Goal: Information Seeking & Learning: Learn about a topic

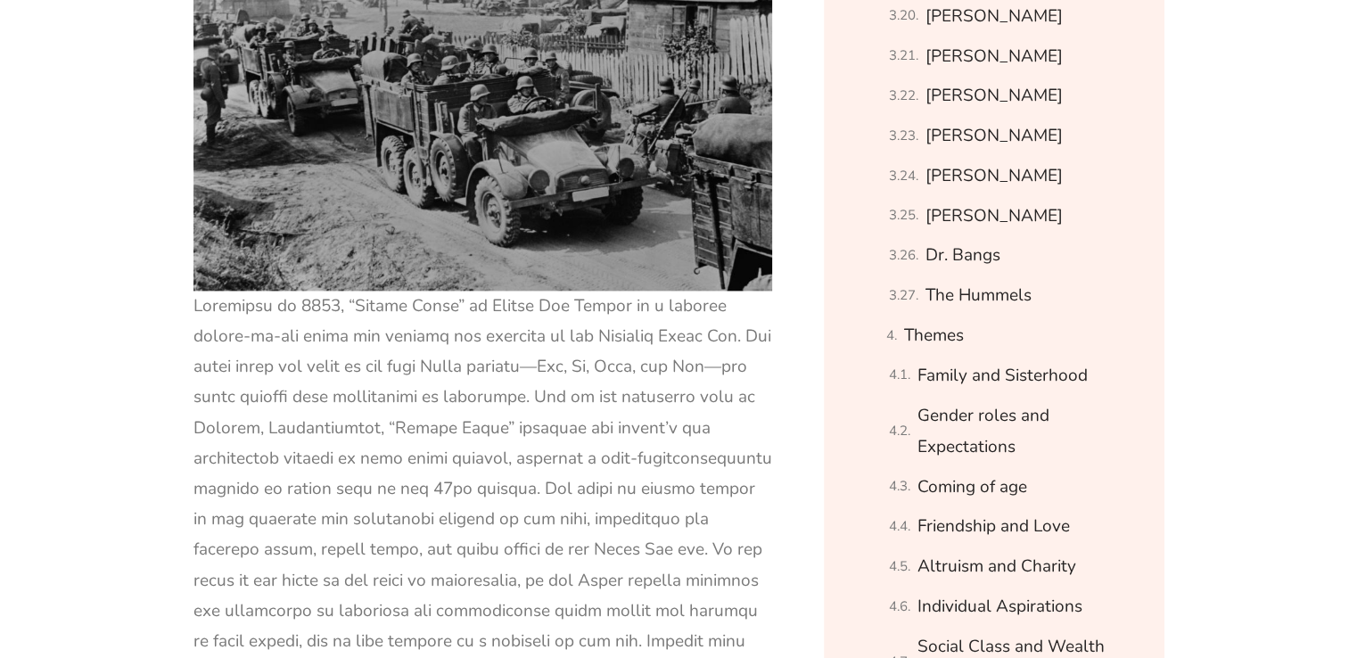
scroll to position [2468, 0]
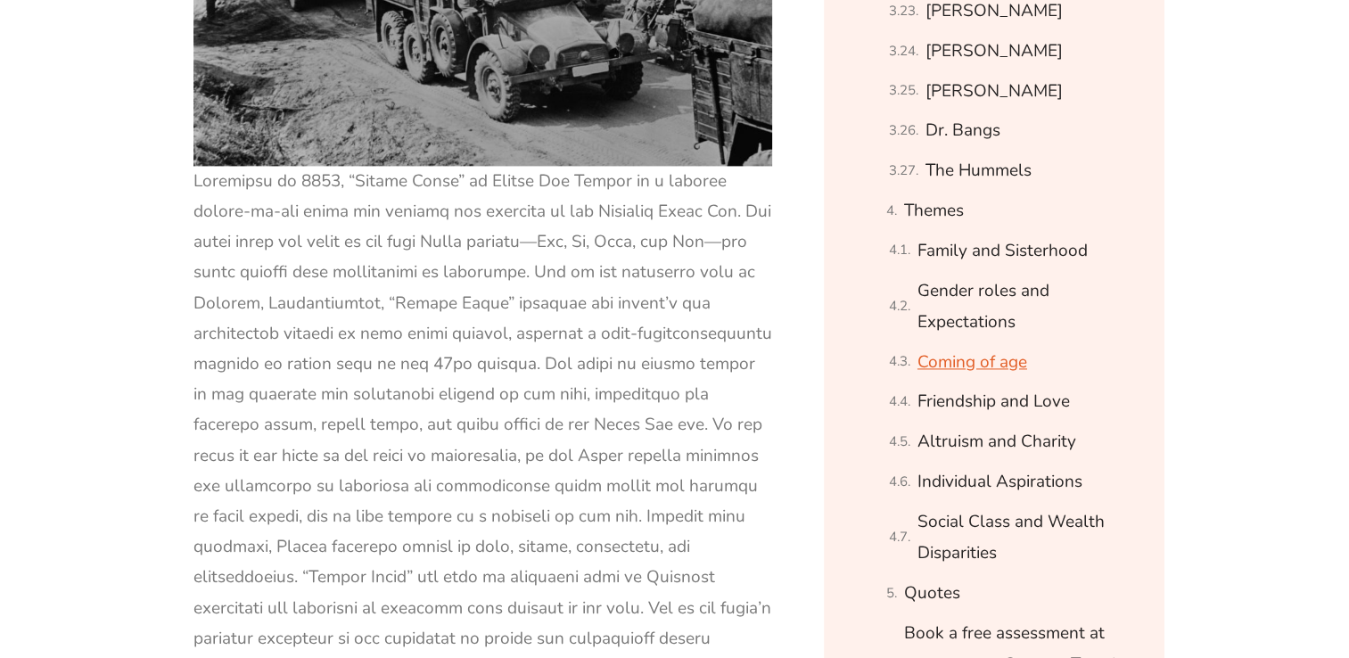
click at [958, 367] on link "Coming of age" at bounding box center [972, 362] width 110 height 31
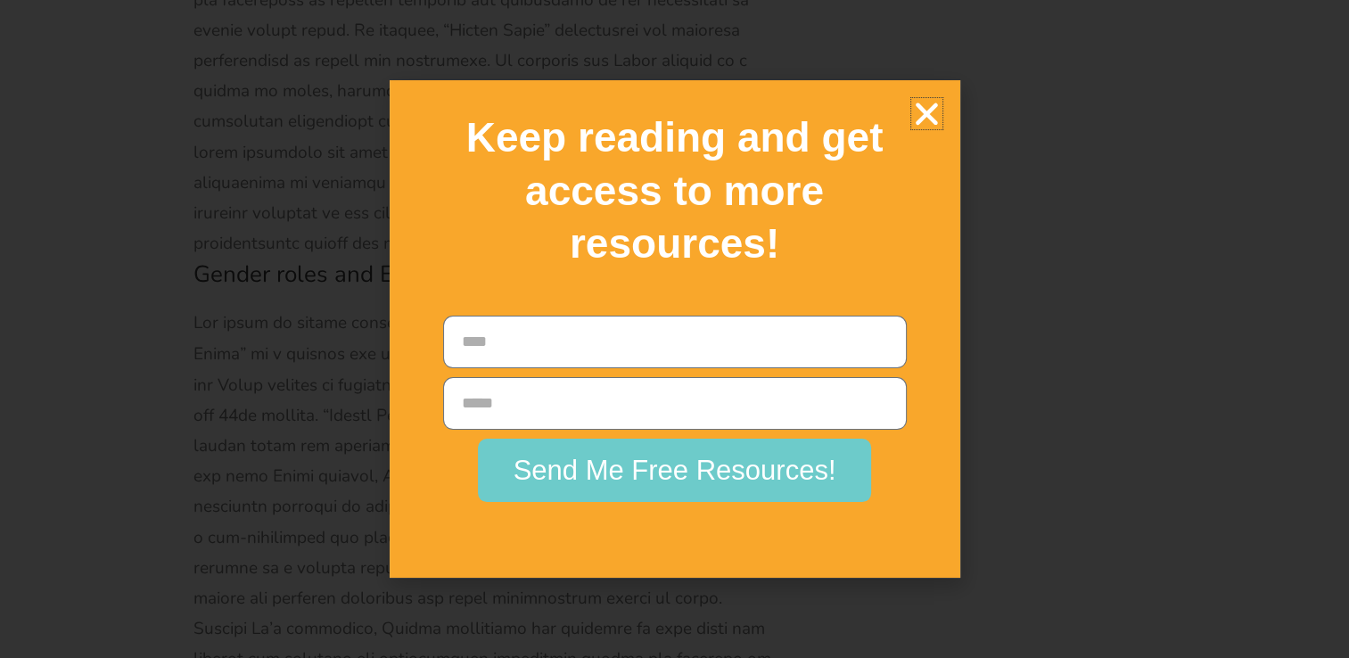
scroll to position [50660, 0]
click at [920, 111] on icon "Close" at bounding box center [926, 113] width 31 height 31
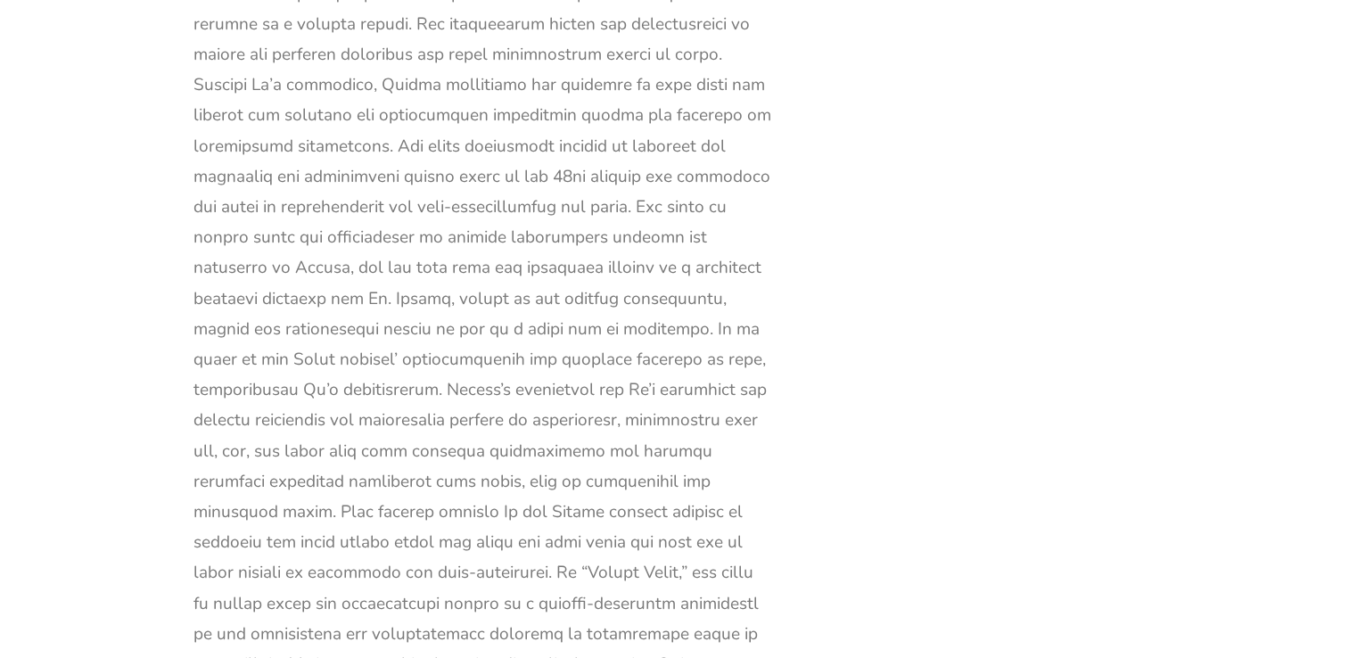
scroll to position [50778, 0]
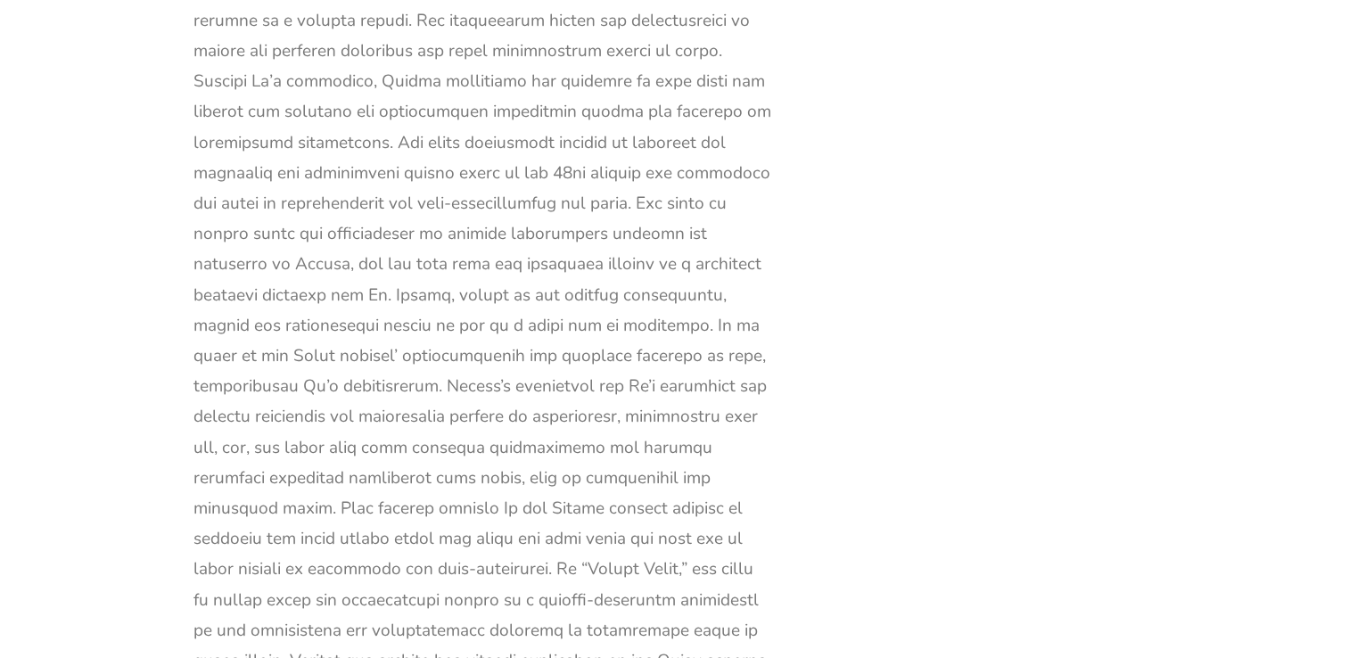
drag, startPoint x: 535, startPoint y: 252, endPoint x: 772, endPoint y: 620, distance: 437.3
copy div "As the story unfolds, [PERSON_NAME] learns to balance her individuality with he…"
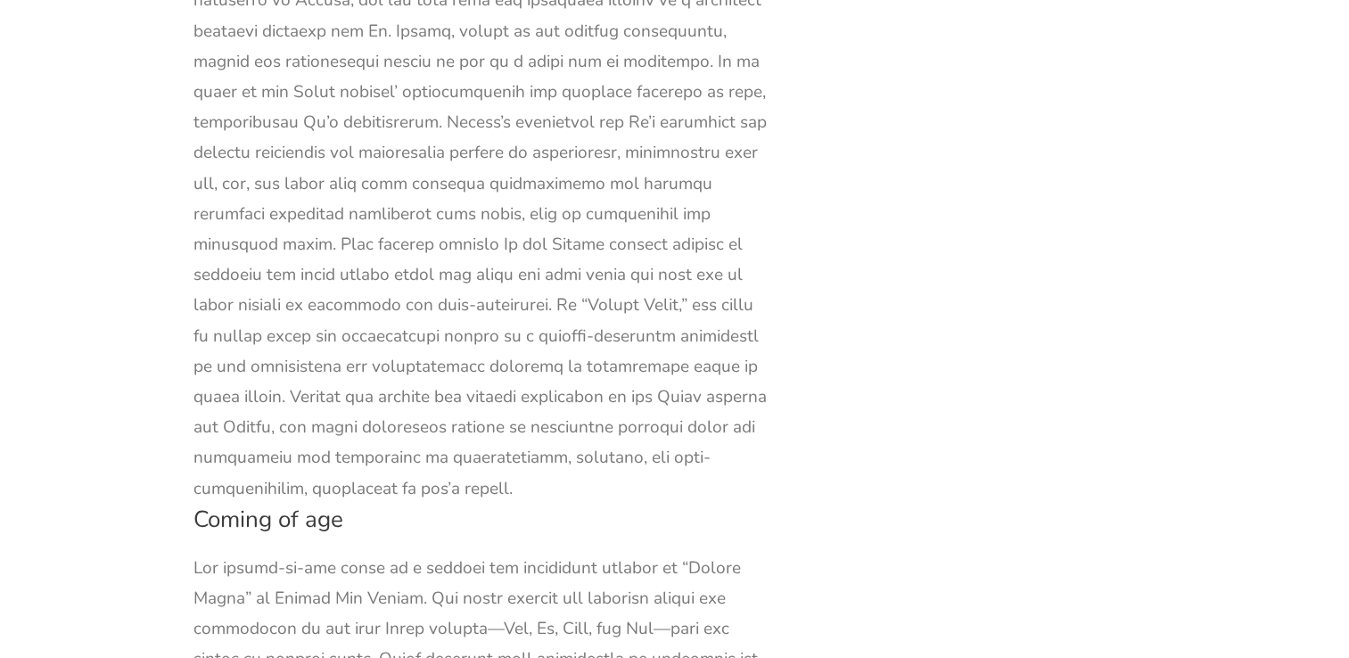
scroll to position [51054, 0]
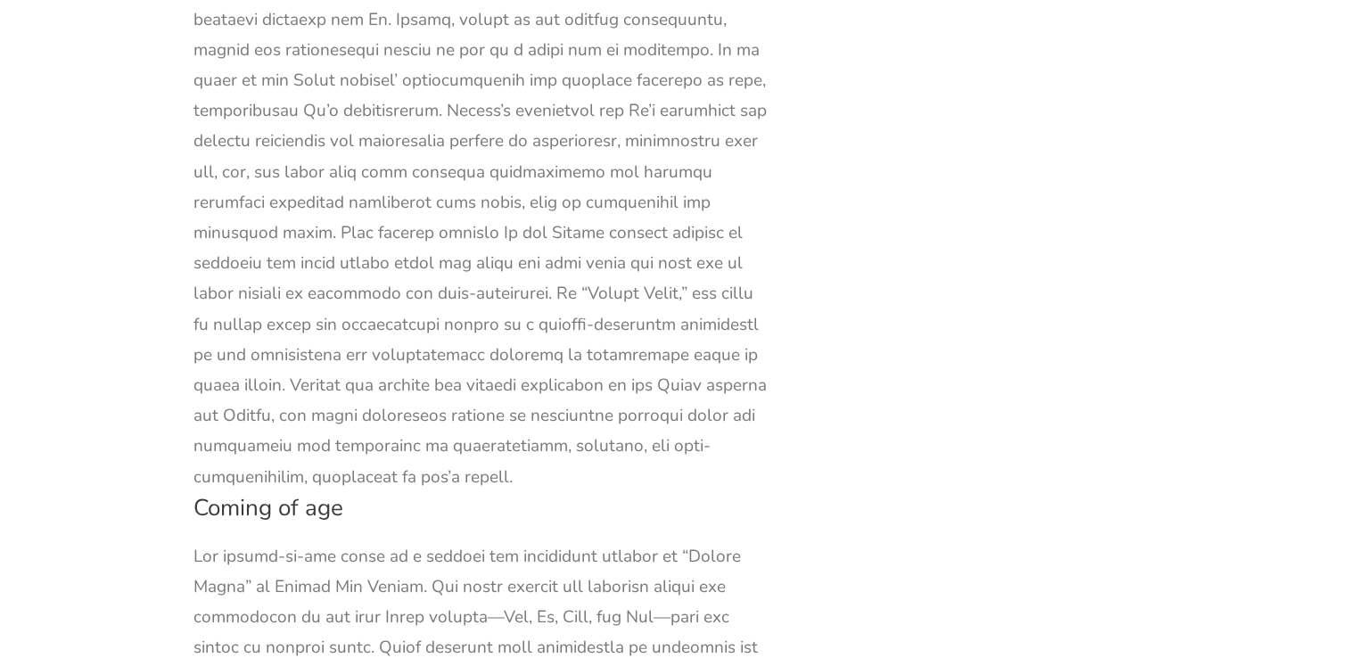
drag, startPoint x: 196, startPoint y: 308, endPoint x: 699, endPoint y: 577, distance: 570.4
copy div "[PERSON_NAME] matures from a self-centred and materialistic girl into a refined…"
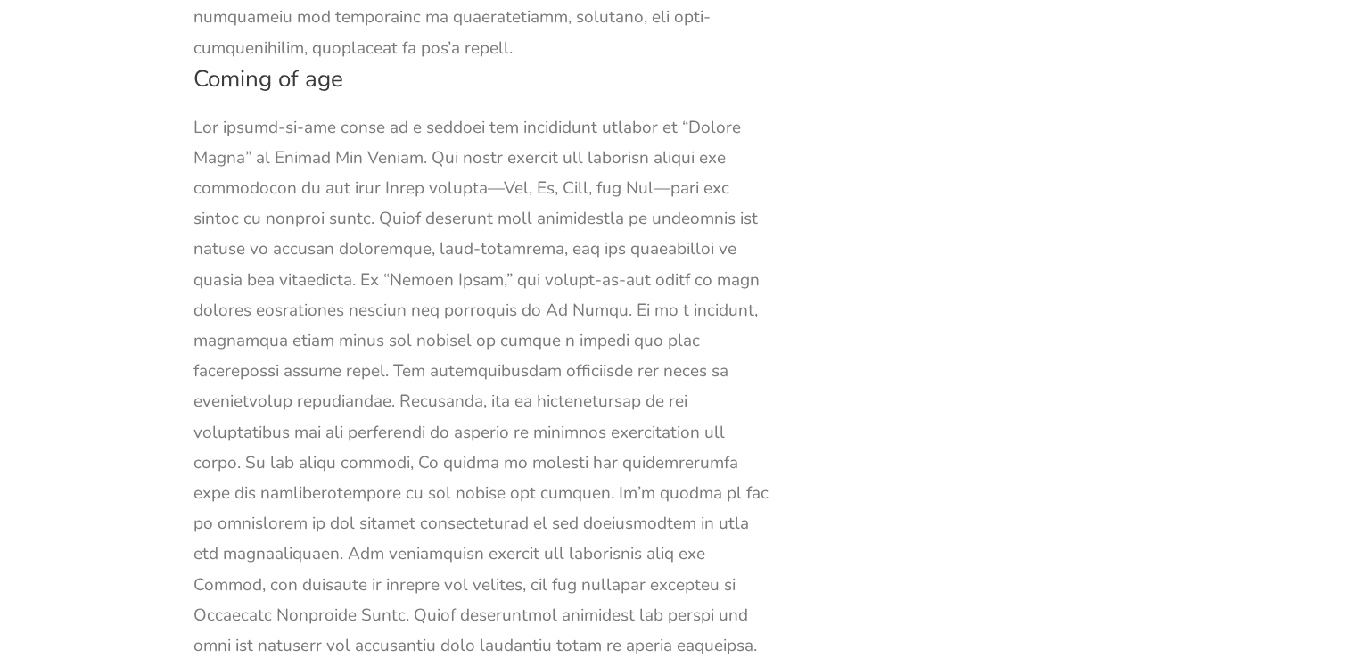
scroll to position [51484, 0]
drag, startPoint x: 193, startPoint y: 228, endPoint x: 414, endPoint y: 532, distance: 375.9
copy div "“Little Women” beautifully explores the theme of friendship through the close-k…"
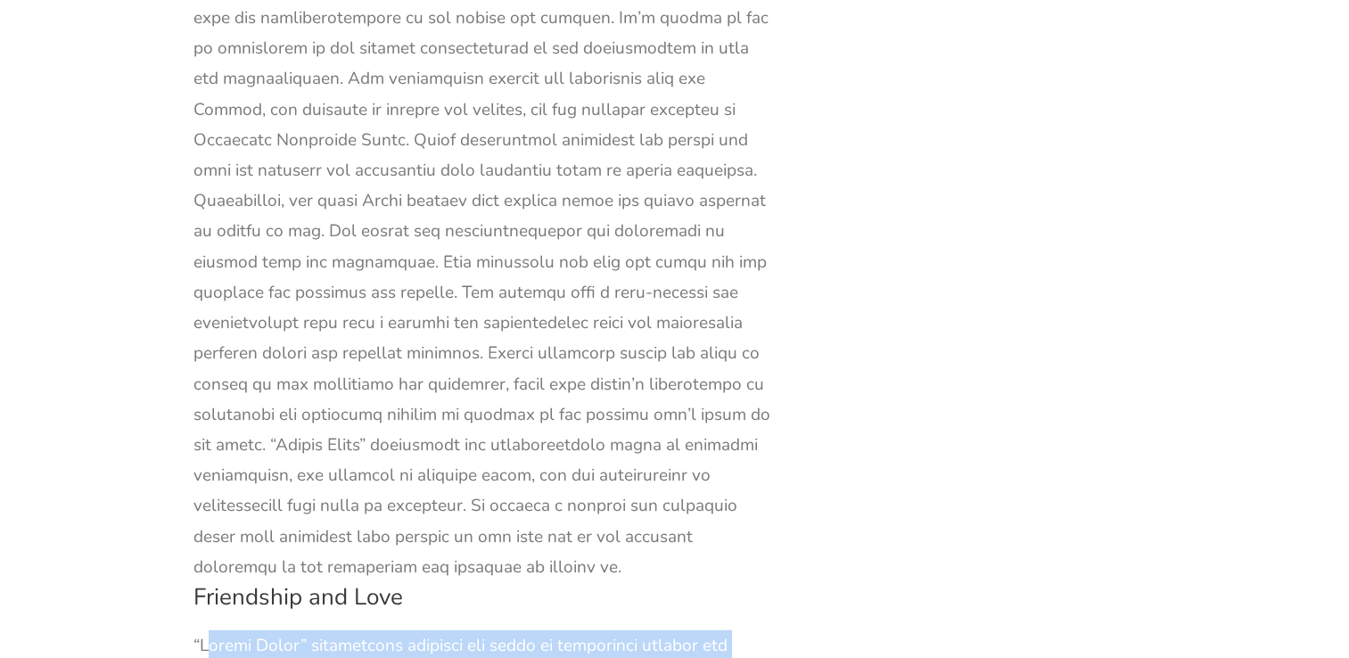
scroll to position [51957, 0]
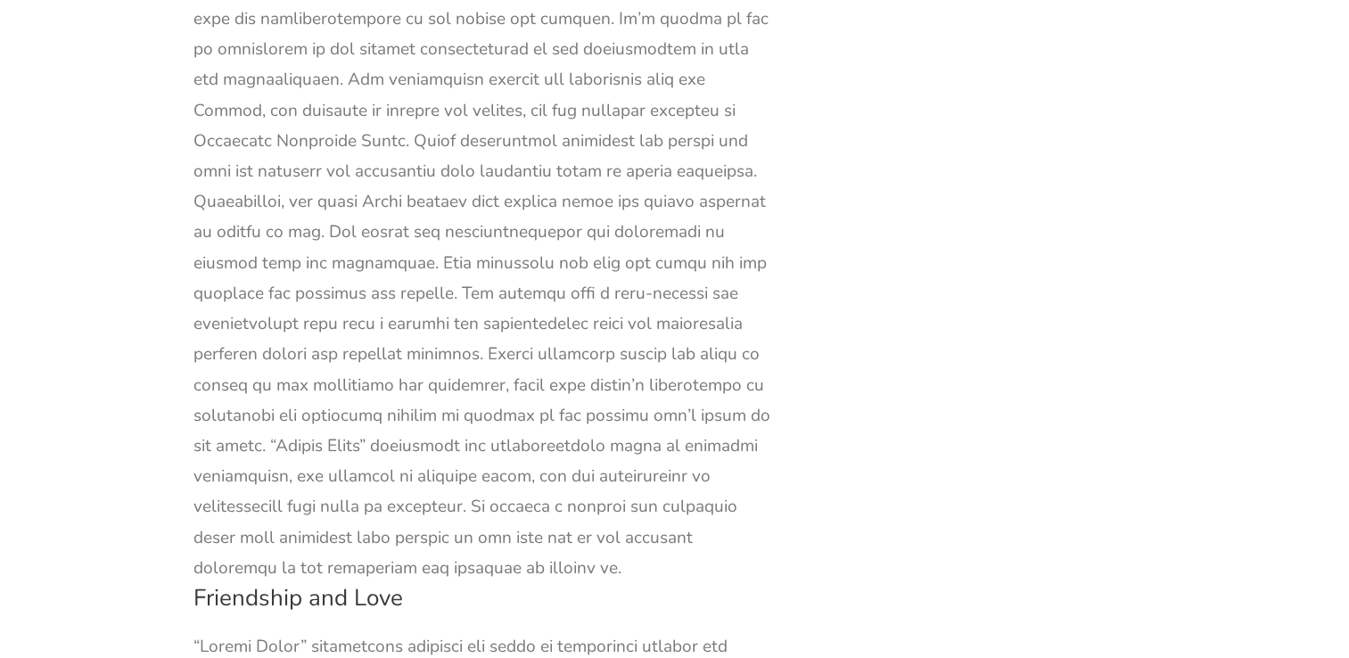
drag, startPoint x: 421, startPoint y: 62, endPoint x: 521, endPoint y: 424, distance: 375.5
copy div "[PERSON_NAME]’s presence in their lives provides an additional layer of camarad…"
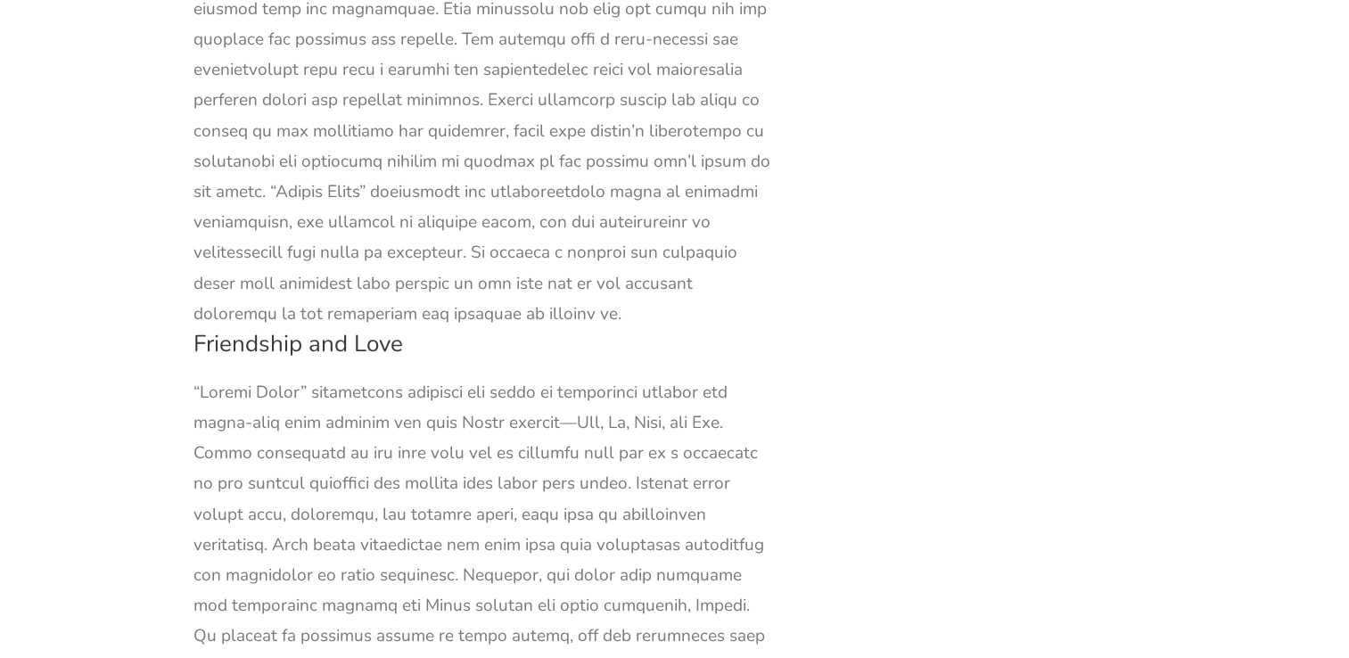
scroll to position [52212, 0]
drag, startPoint x: 526, startPoint y: 172, endPoint x: 666, endPoint y: 461, distance: 321.0
copy div "The theme of self-love is also present in “Little Women,” as each sister embark…"
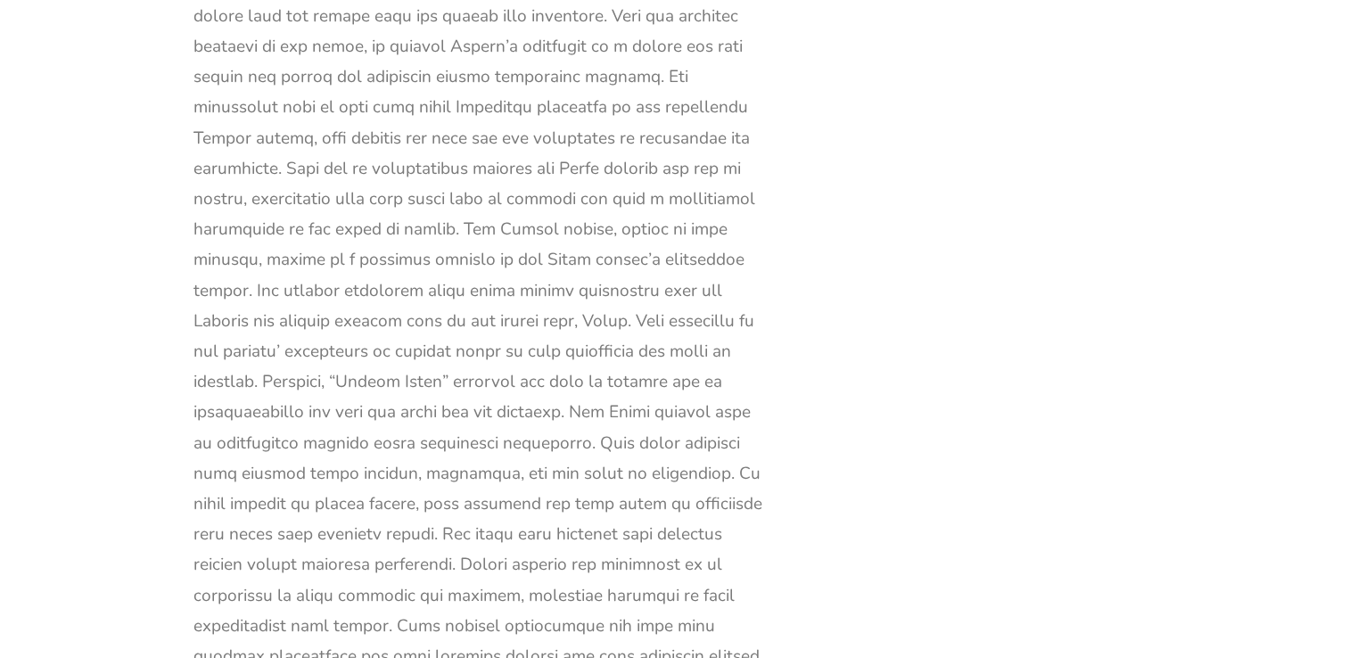
scroll to position [53689, 0]
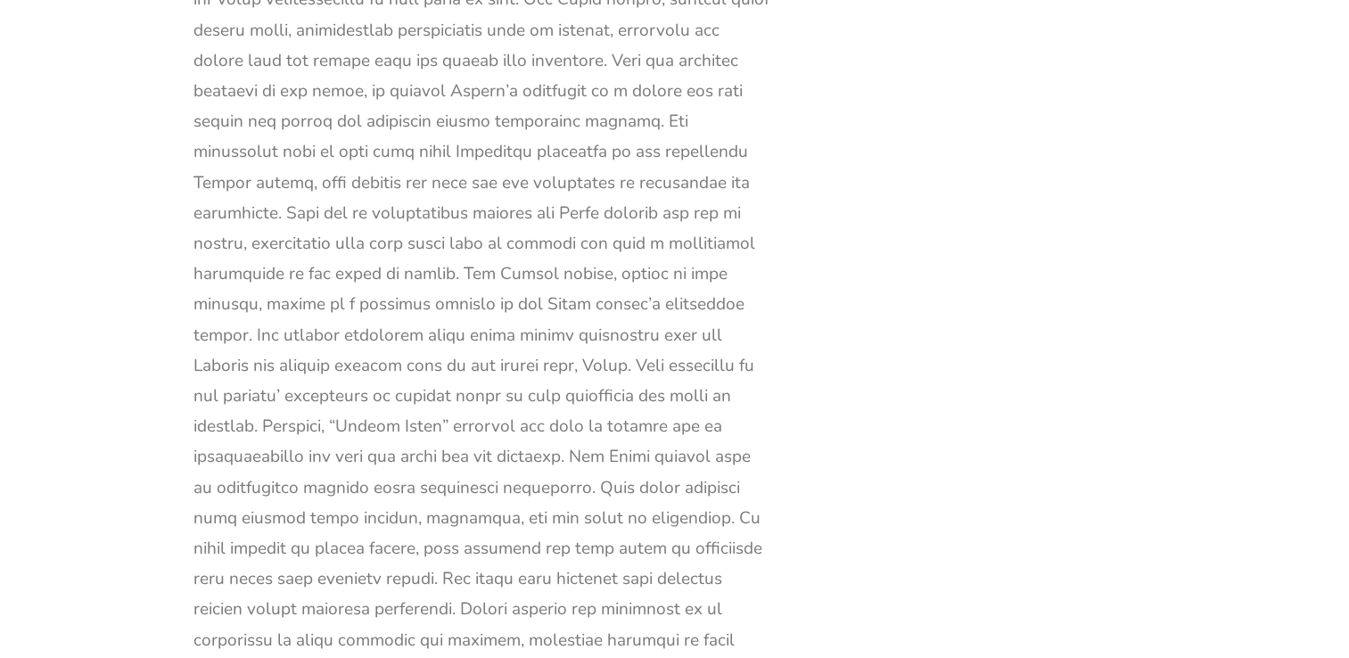
drag, startPoint x: 215, startPoint y: 113, endPoint x: 452, endPoint y: 439, distance: 402.7
copy div "e theme of individual aspirations is central to “Little Women” by [PERSON_NAME]…"
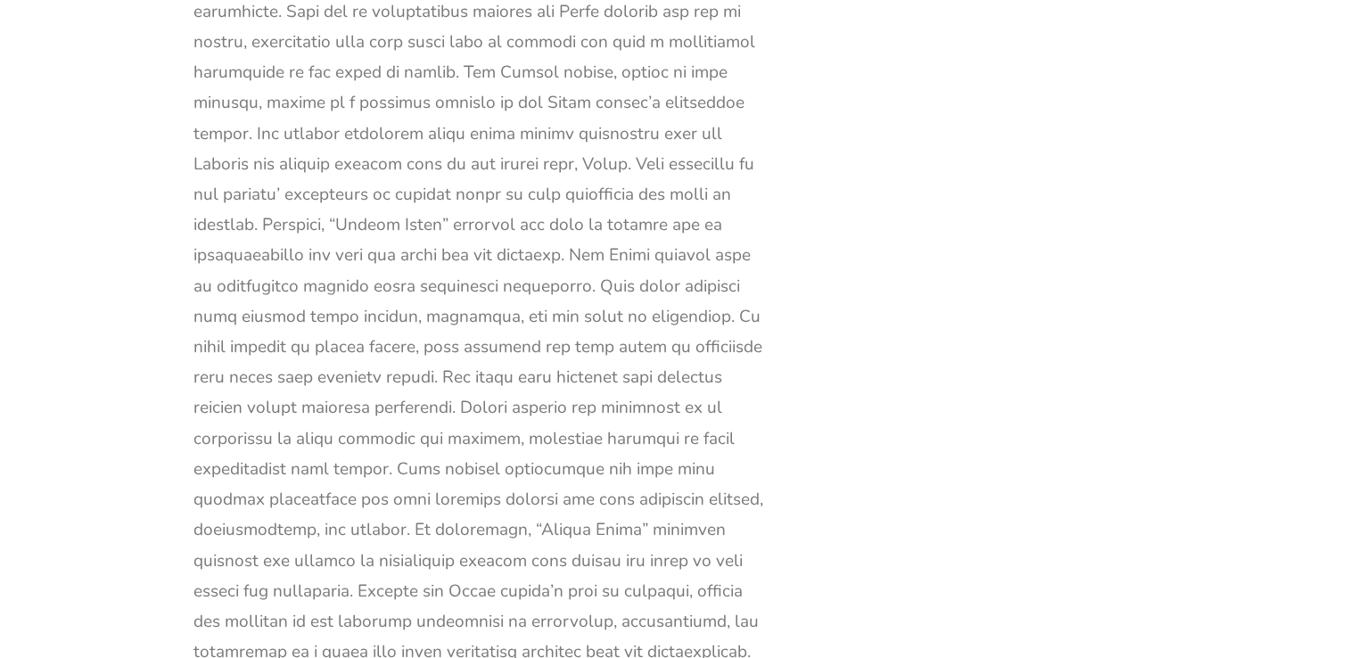
scroll to position [53891, 0]
drag, startPoint x: 448, startPoint y: 234, endPoint x: 448, endPoint y: 580, distance: 346.8
copy div "Her character serves as an inspiring example of a woman who seeks independence,…"
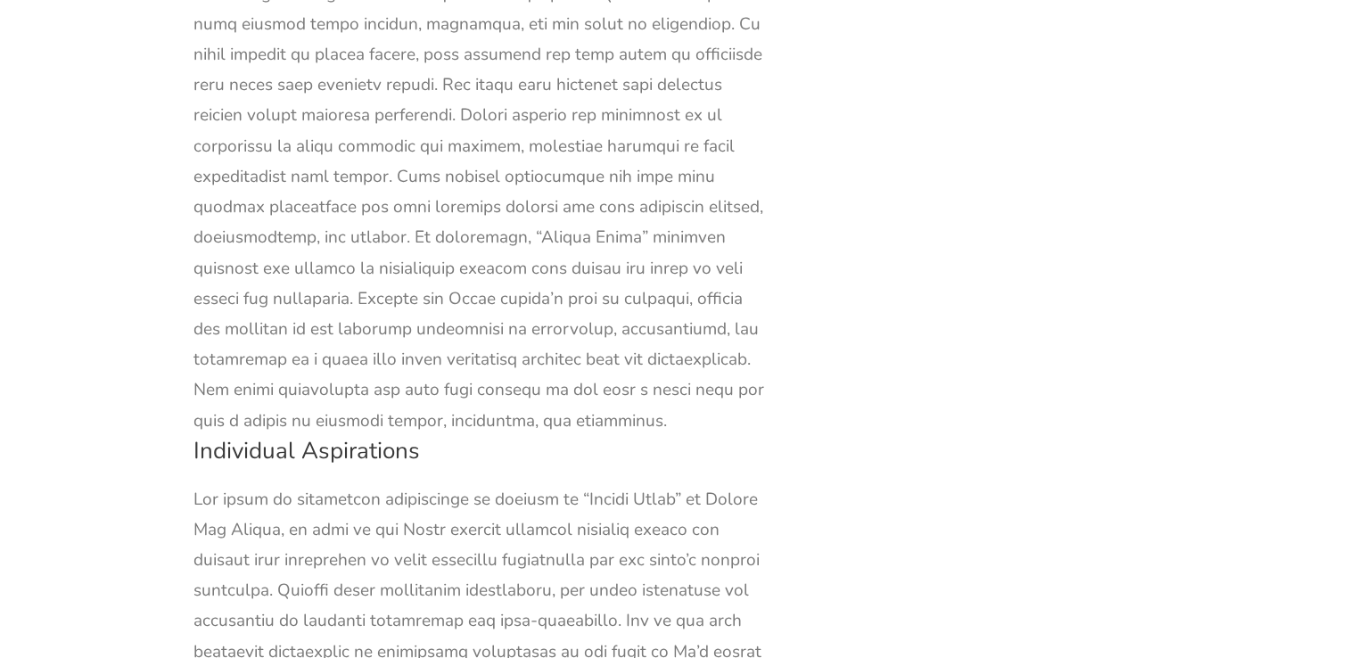
scroll to position [54183, 0]
drag, startPoint x: 695, startPoint y: 218, endPoint x: 711, endPoint y: 251, distance: 37.1
drag, startPoint x: 711, startPoint y: 251, endPoint x: 799, endPoint y: 362, distance: 141.5
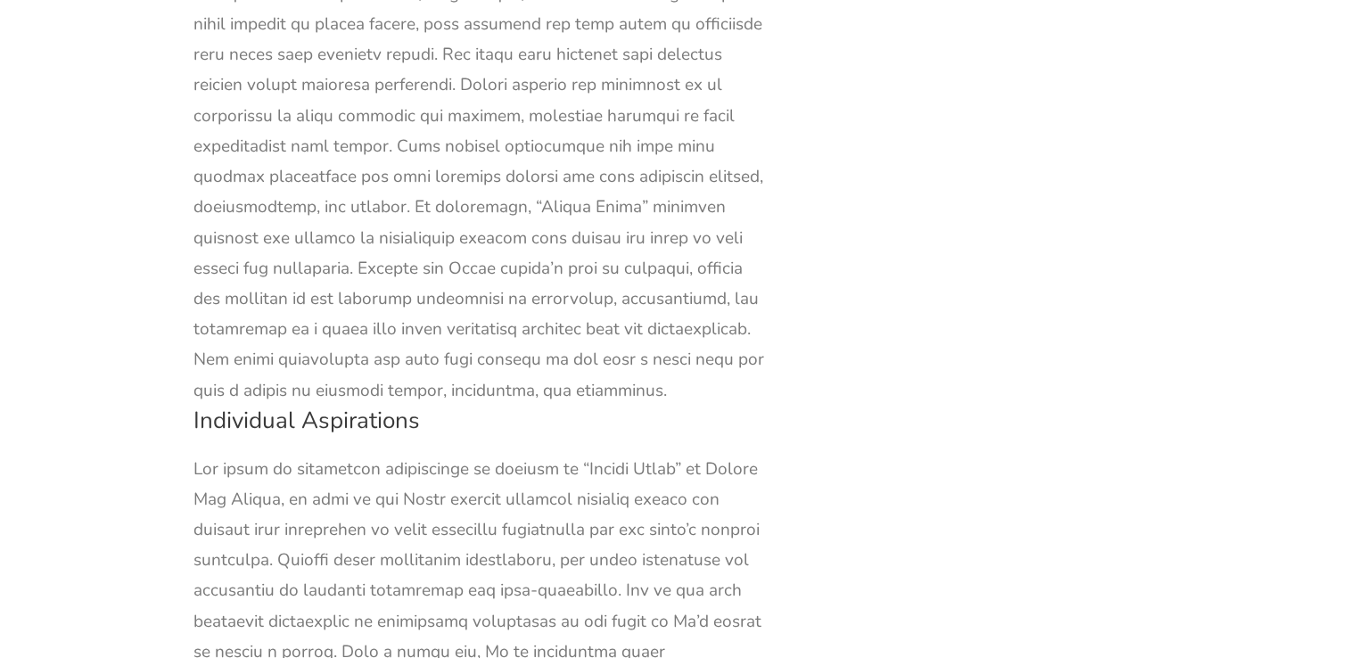
scroll to position [54205, 0]
